Goal: Task Accomplishment & Management: Manage account settings

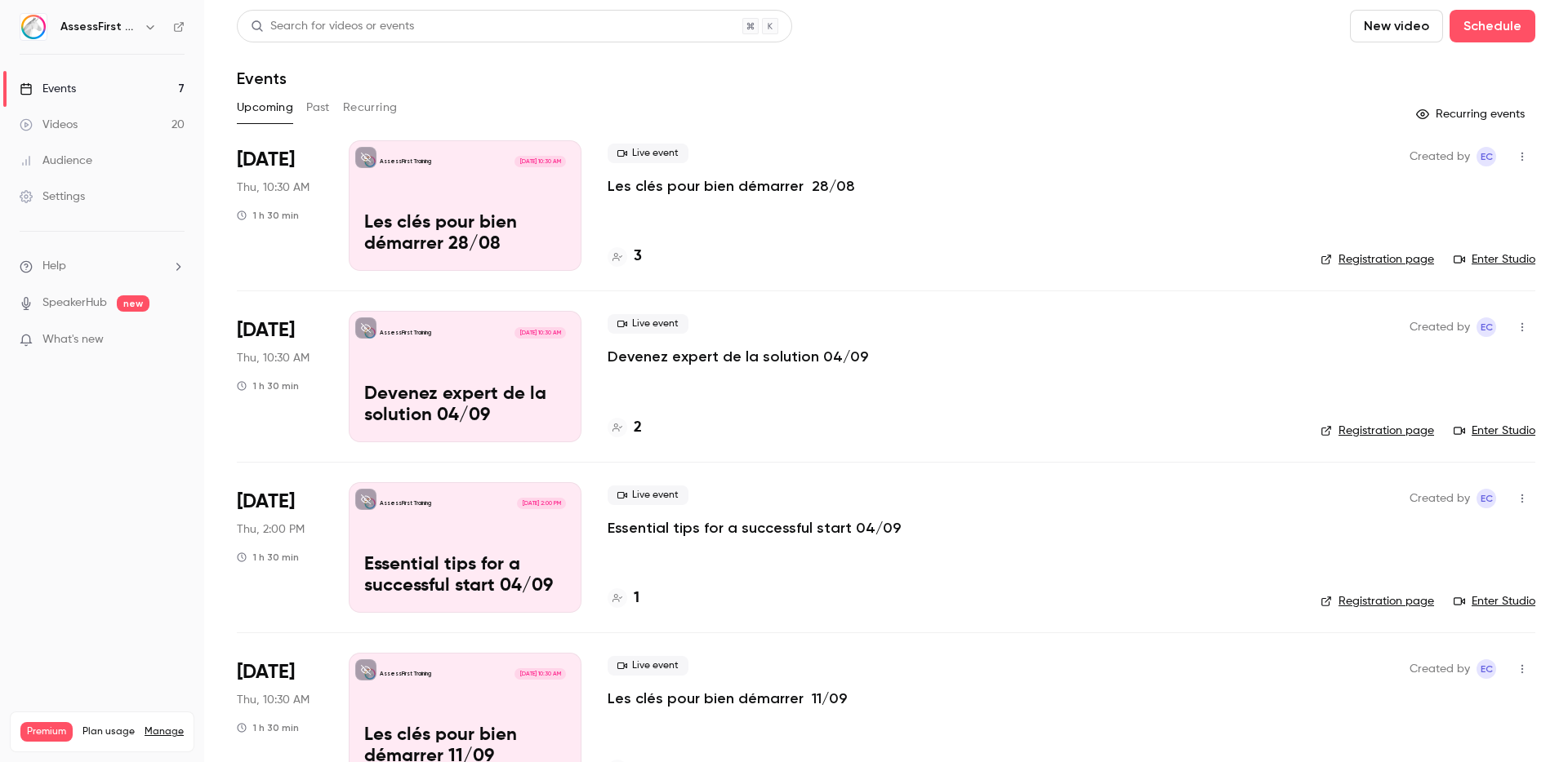
click at [749, 180] on p "Les clés pour bien démarrer 28/08" at bounding box center [732, 186] width 248 height 20
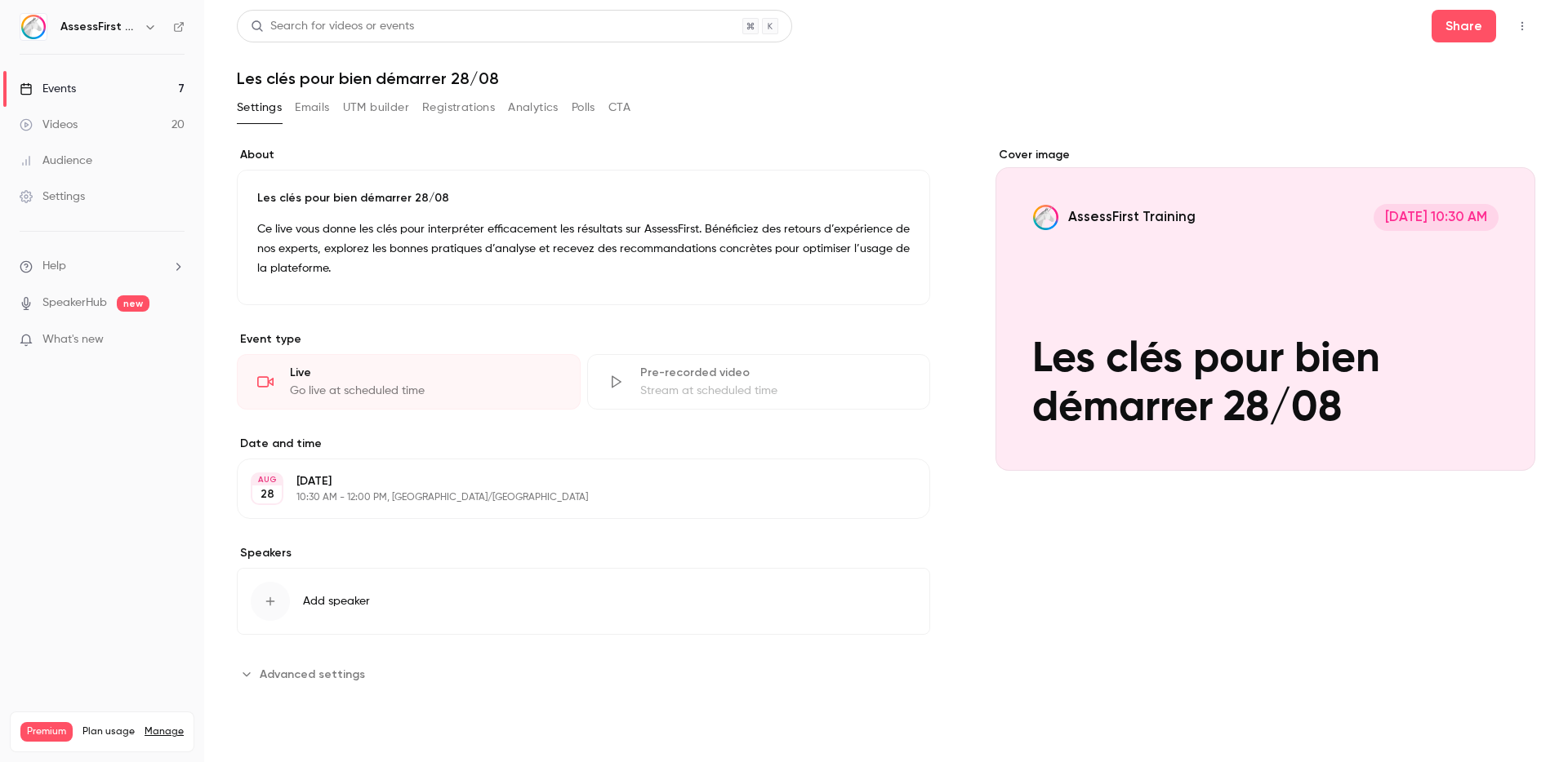
click at [485, 106] on button "Registrations" at bounding box center [458, 108] width 73 height 26
click at [1524, 29] on icon "button" at bounding box center [1522, 26] width 13 height 11
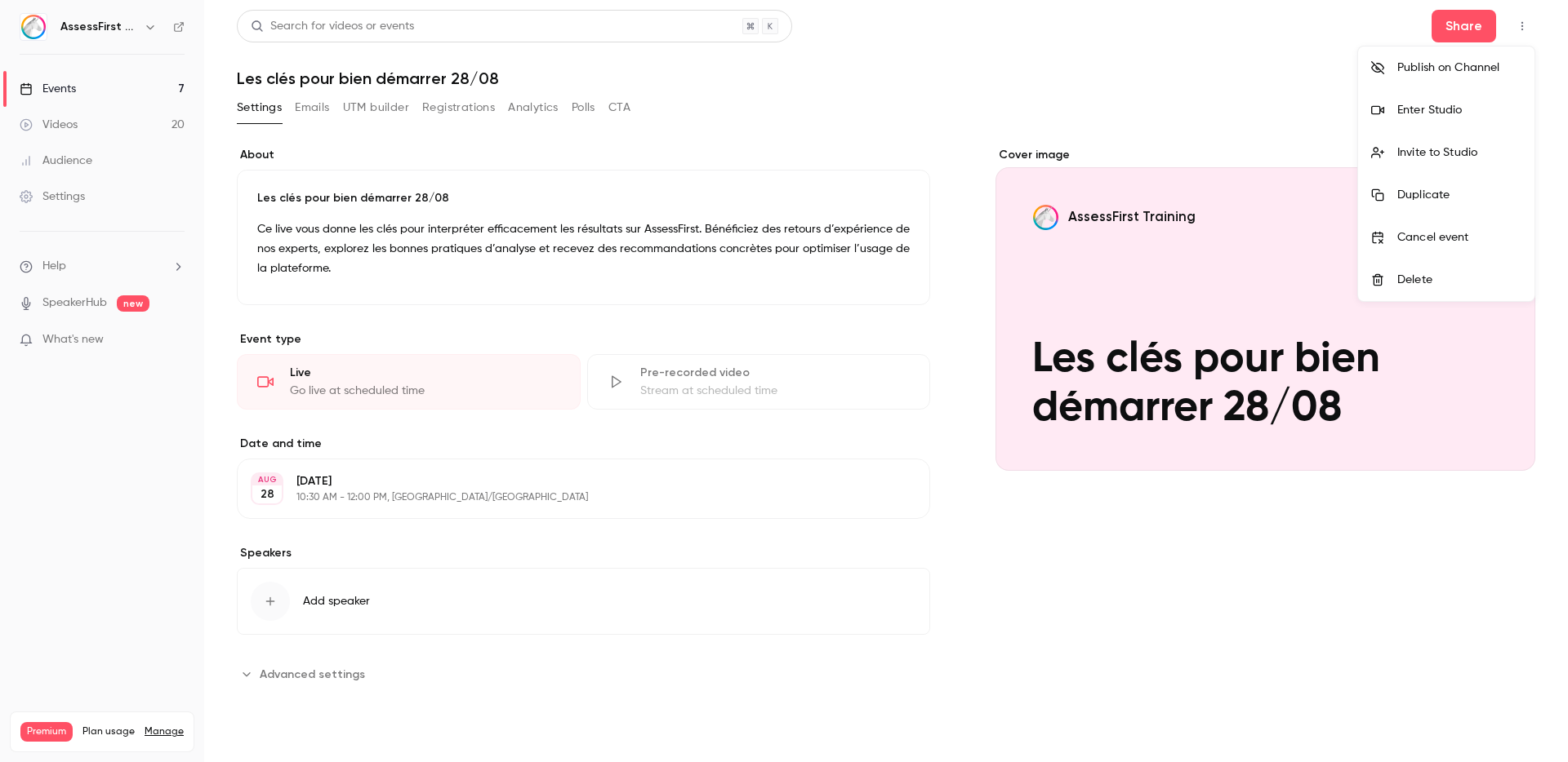
click at [1425, 103] on div "Enter Studio" at bounding box center [1459, 109] width 124 height 16
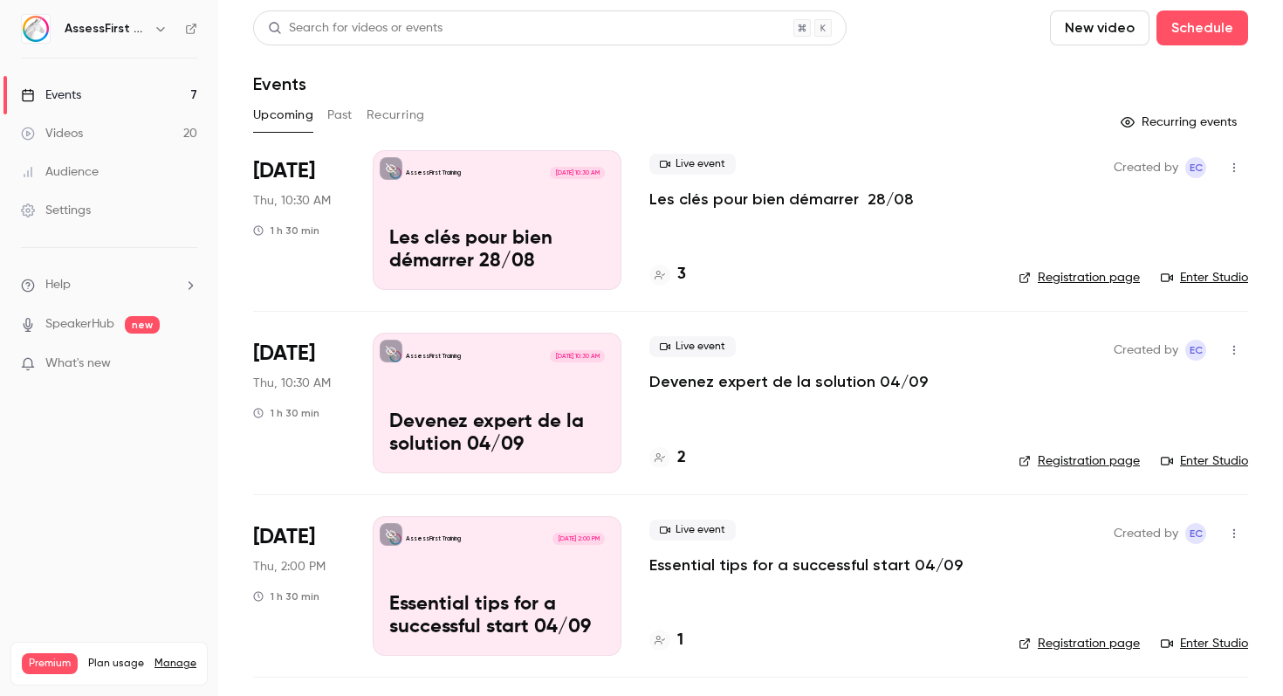
click at [769, 196] on p "Les clés pour bien démarrer 28/08" at bounding box center [782, 199] width 265 height 21
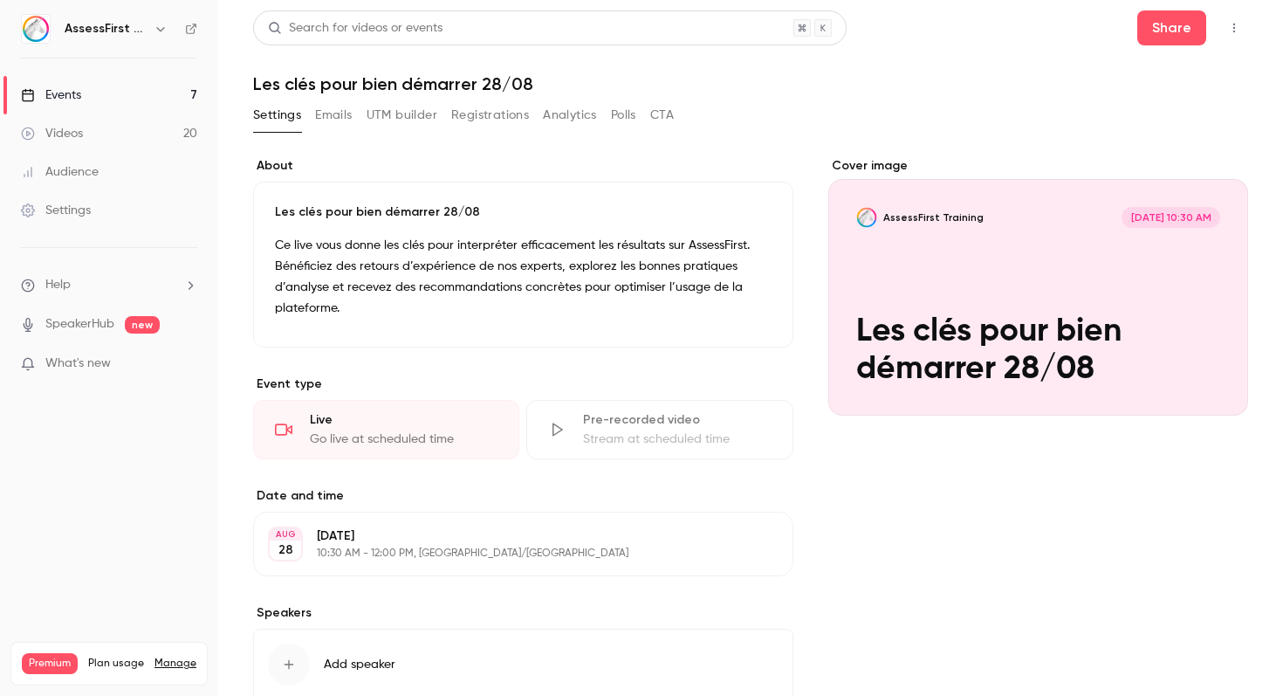
click at [1227, 26] on icon "button" at bounding box center [1234, 28] width 14 height 12
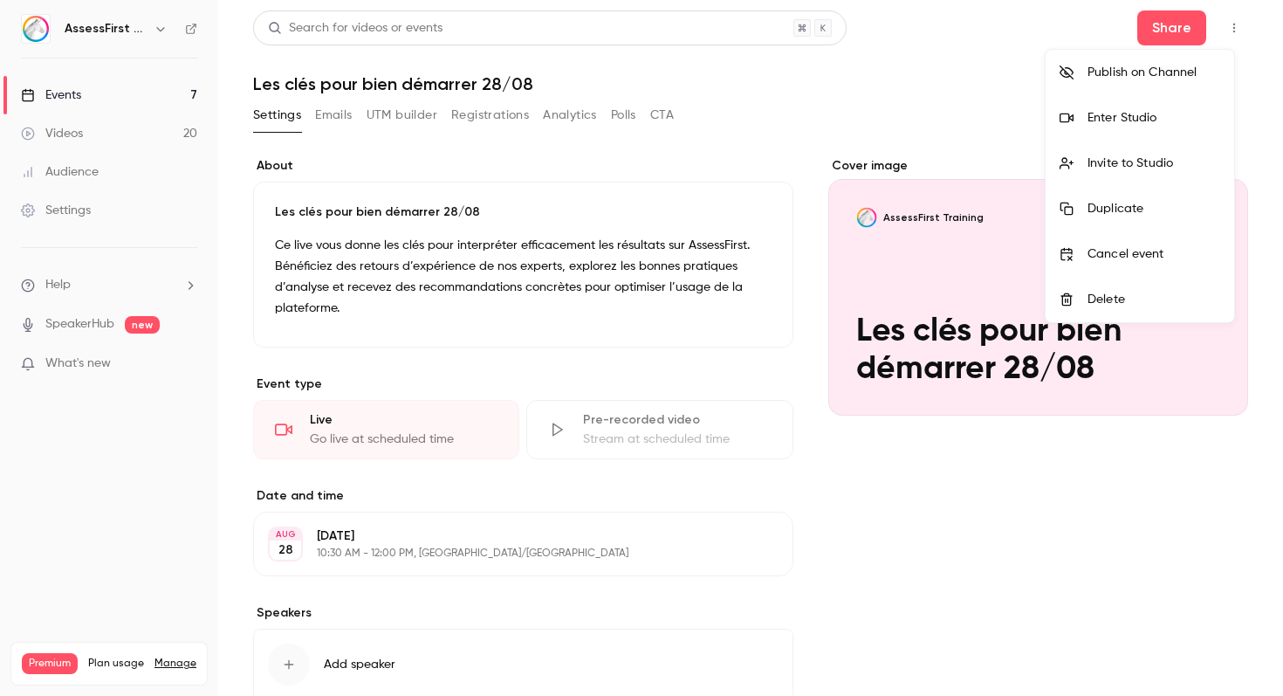
click at [1145, 118] on div "Enter Studio" at bounding box center [1154, 117] width 133 height 17
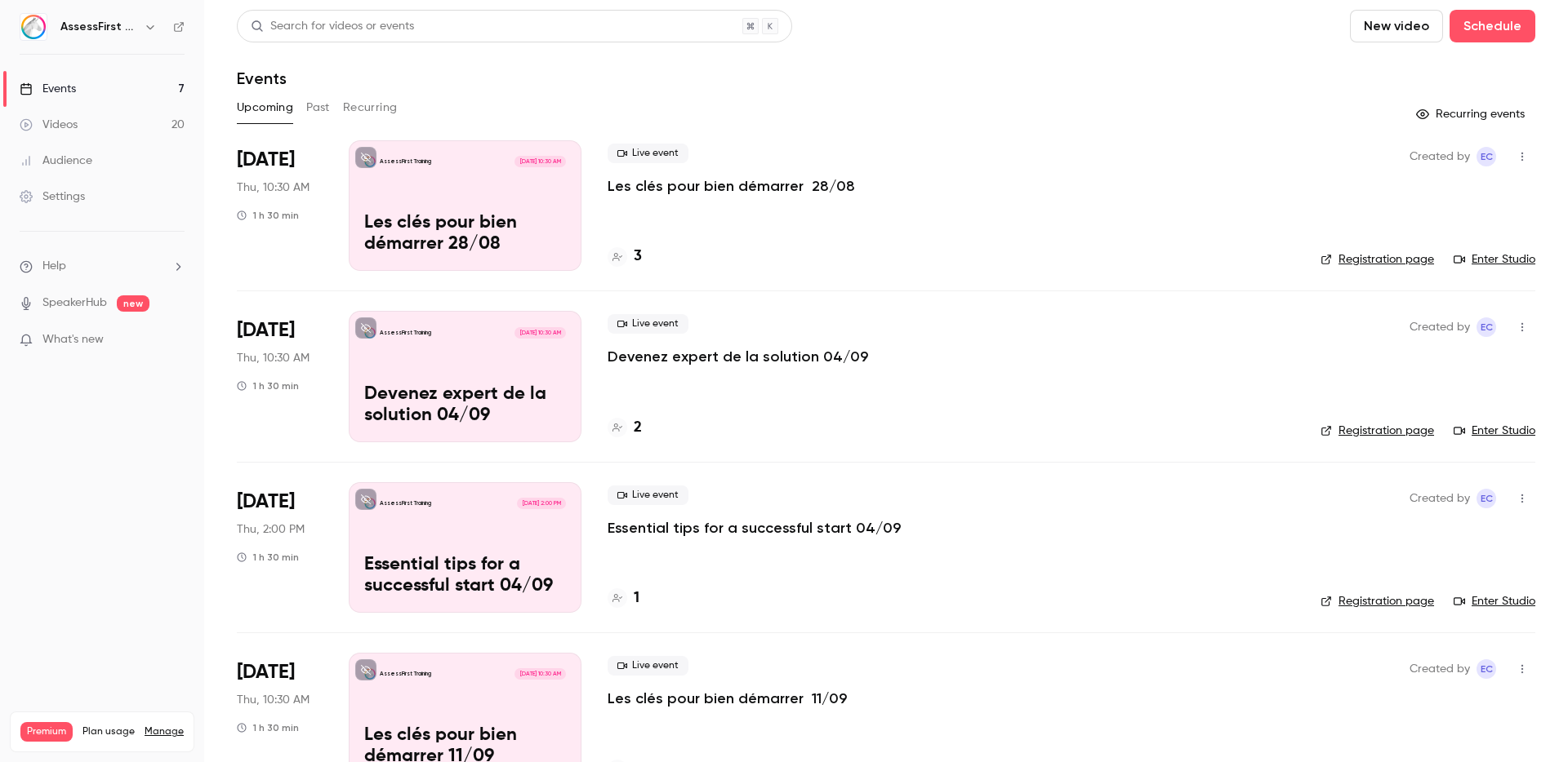
click at [718, 186] on p "Les clés pour bien démarrer 28/08" at bounding box center [732, 186] width 248 height 20
click at [640, 261] on h4 "4" at bounding box center [637, 257] width 8 height 22
